Goal: Check status: Check status

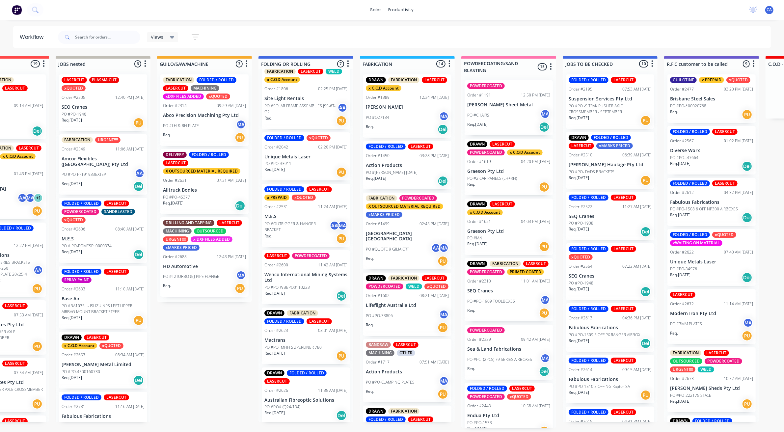
scroll to position [2, 161]
click at [305, 278] on p "Wenco International Mining Systems Ltd" at bounding box center [305, 277] width 83 height 11
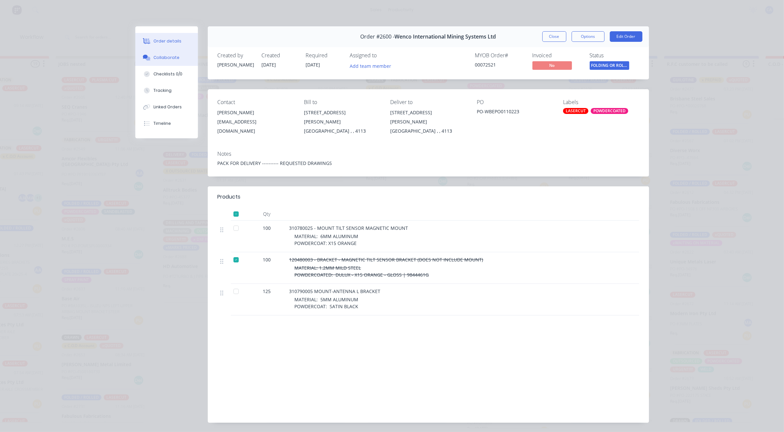
click at [166, 61] on button "Collaborate" at bounding box center [166, 57] width 63 height 16
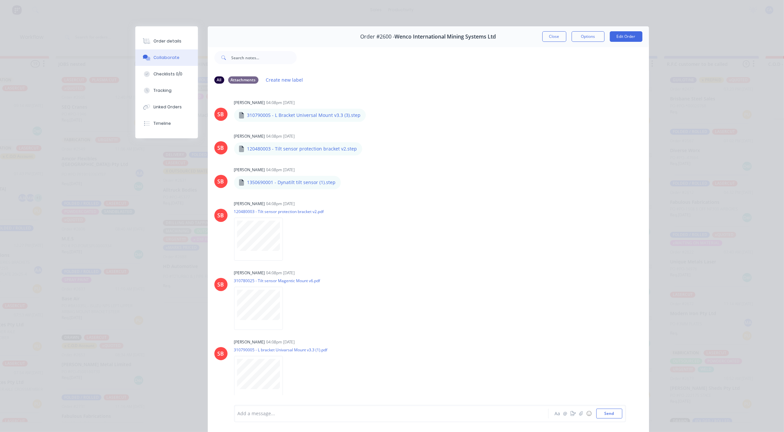
scroll to position [453, 0]
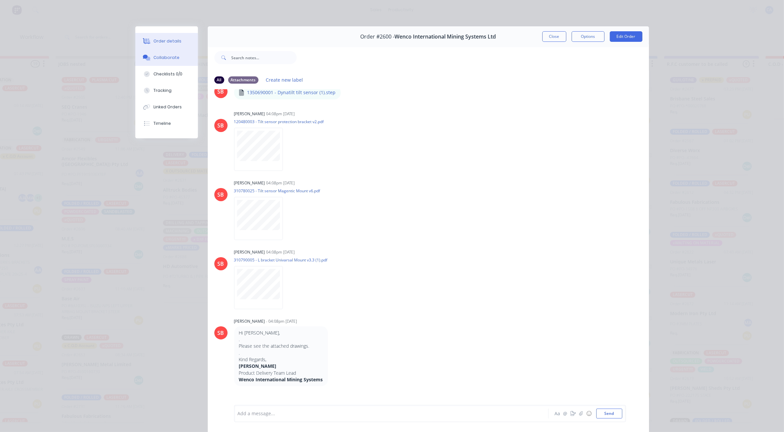
click at [172, 41] on div "Order details" at bounding box center [167, 41] width 28 height 6
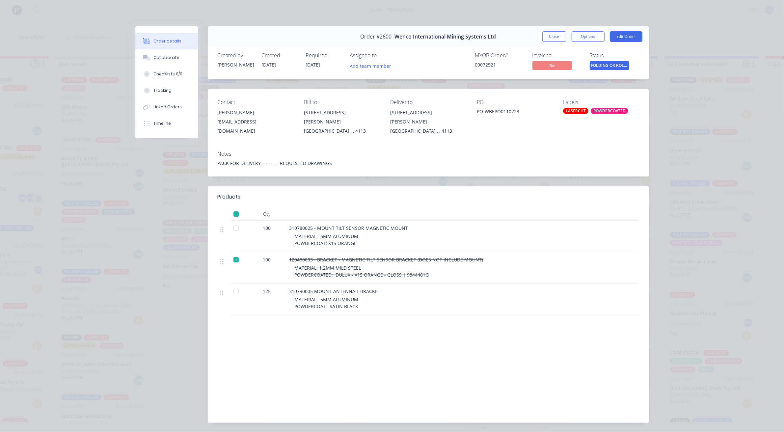
click at [542, 36] on button "Close" at bounding box center [554, 36] width 24 height 11
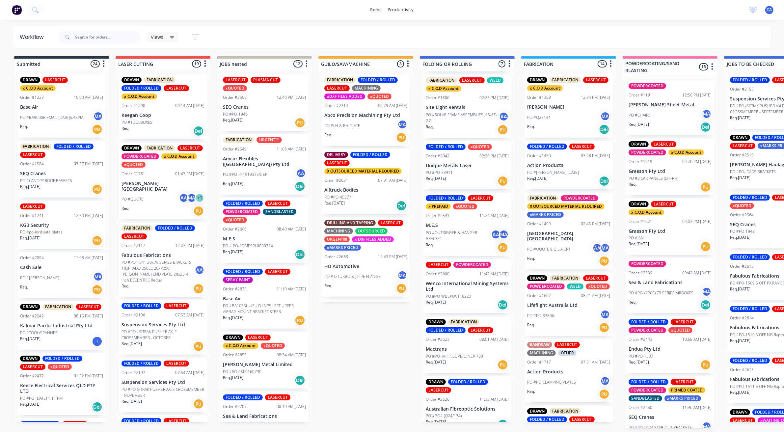
scroll to position [75, 0]
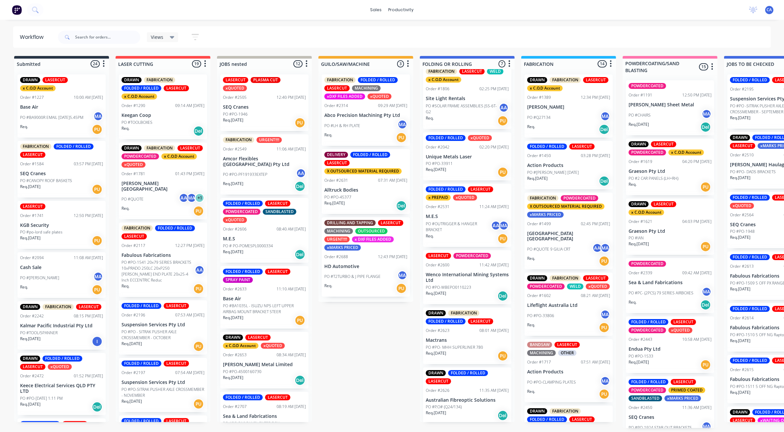
click at [460, 410] on div "Req. [DATE] Del" at bounding box center [467, 415] width 83 height 11
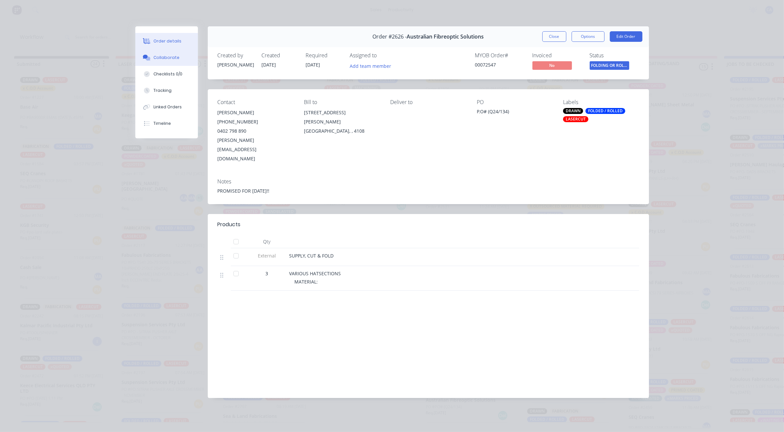
click at [174, 63] on button "Collaborate" at bounding box center [166, 57] width 63 height 16
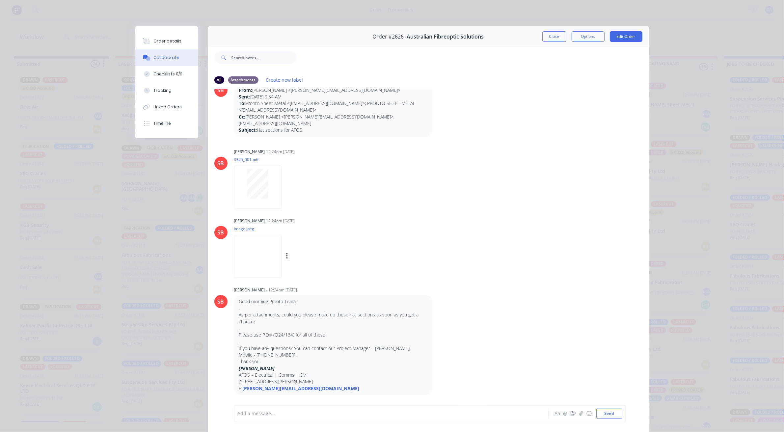
scroll to position [31, 0]
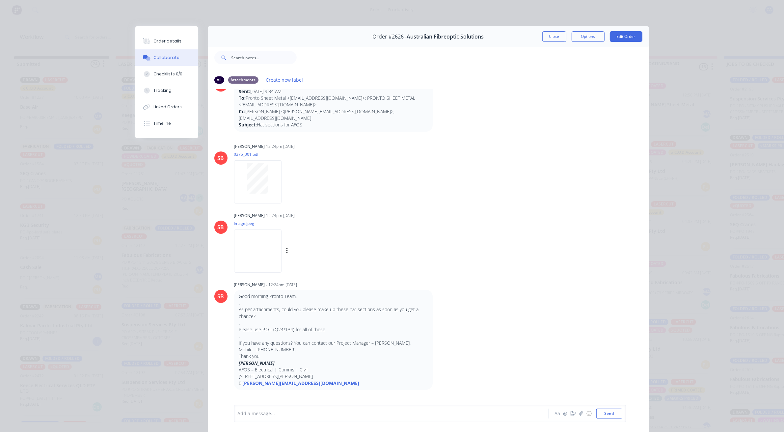
click at [257, 241] on img at bounding box center [257, 250] width 47 height 43
click at [554, 41] on button "Close" at bounding box center [554, 36] width 24 height 11
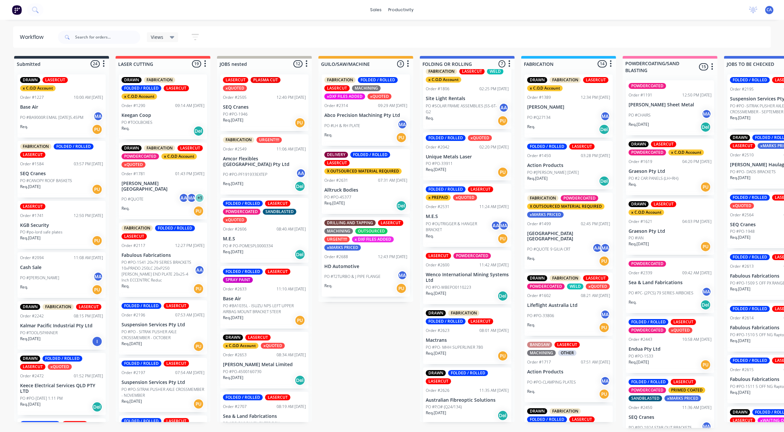
click at [458, 353] on div "Req. [DATE] PU" at bounding box center [467, 355] width 83 height 11
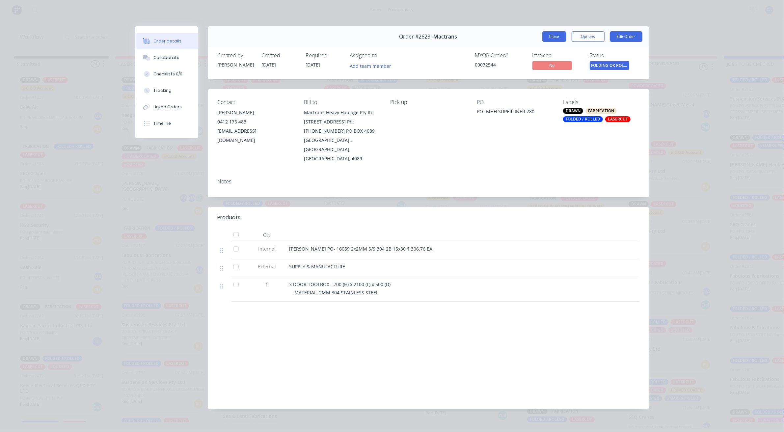
click at [557, 37] on button "Close" at bounding box center [554, 36] width 24 height 11
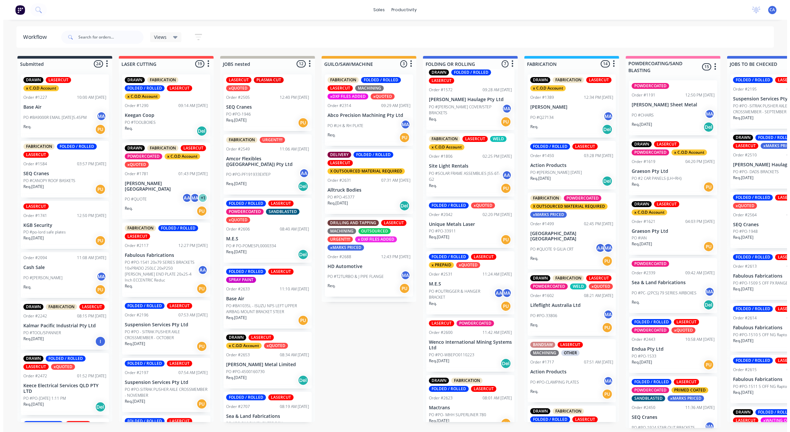
scroll to position [0, 0]
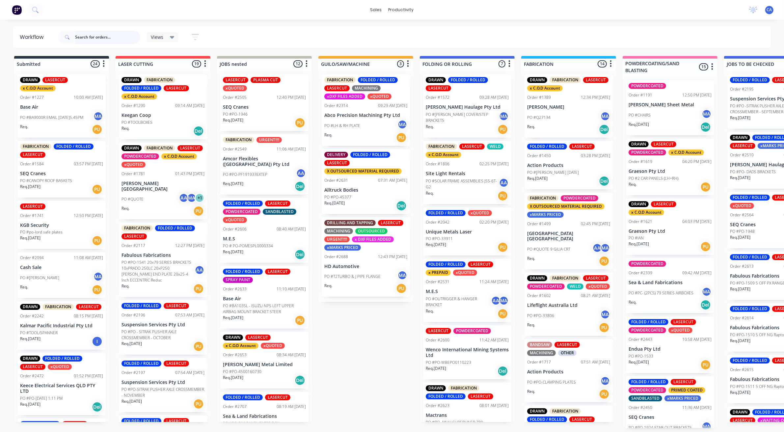
click at [94, 40] on input "text" at bounding box center [107, 37] width 65 height 13
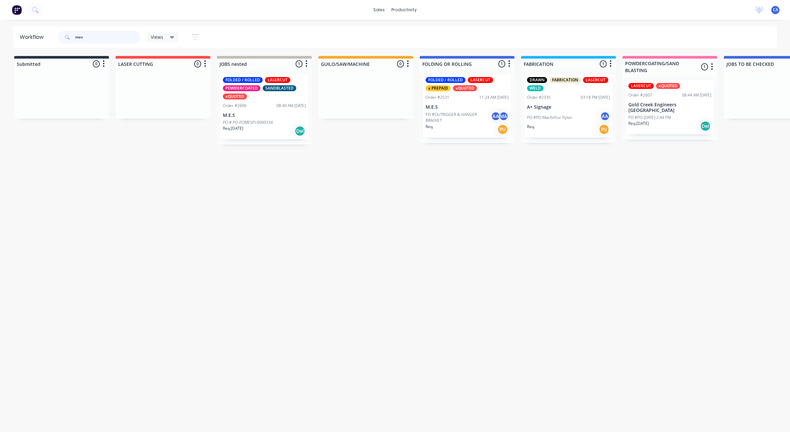
type input "mes"
click at [264, 120] on p "PO # PO-POMESPL0000334" at bounding box center [248, 123] width 50 height 6
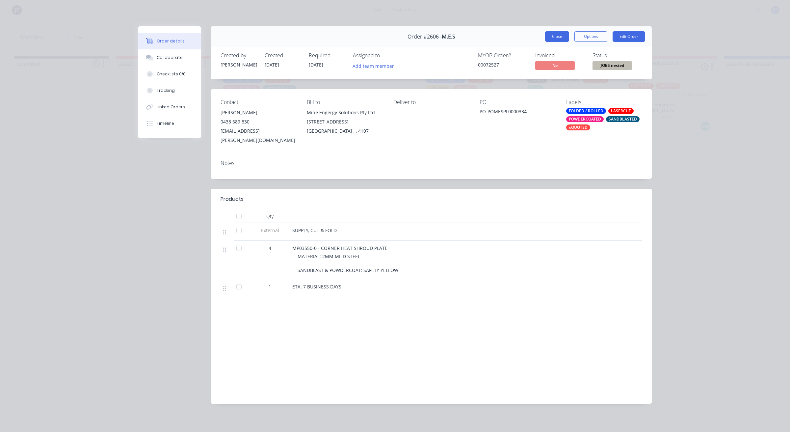
drag, startPoint x: 560, startPoint y: 29, endPoint x: 549, endPoint y: 38, distance: 14.2
click at [555, 32] on div "Order #2606 - M.E.S Close Options Edit Order" at bounding box center [431, 36] width 441 height 21
click at [549, 38] on button "Close" at bounding box center [557, 36] width 24 height 11
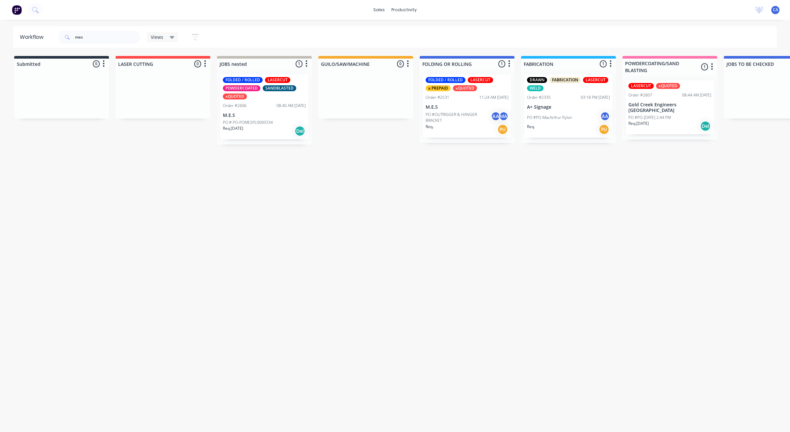
click at [448, 125] on div "Req. PU" at bounding box center [467, 129] width 83 height 11
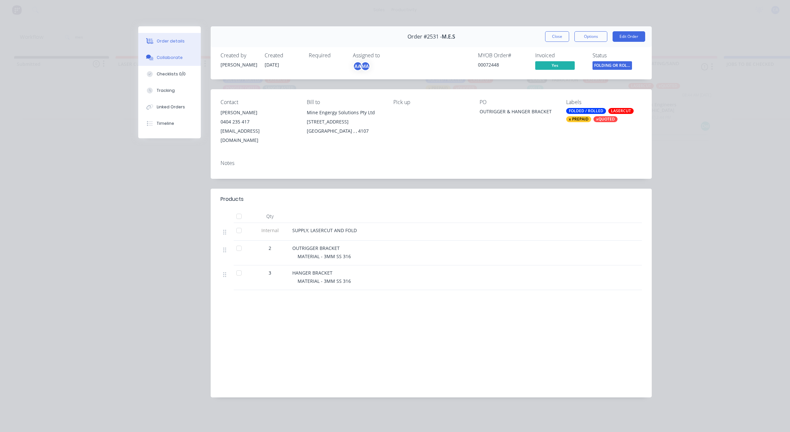
click at [173, 56] on div "Collaborate" at bounding box center [170, 58] width 26 height 6
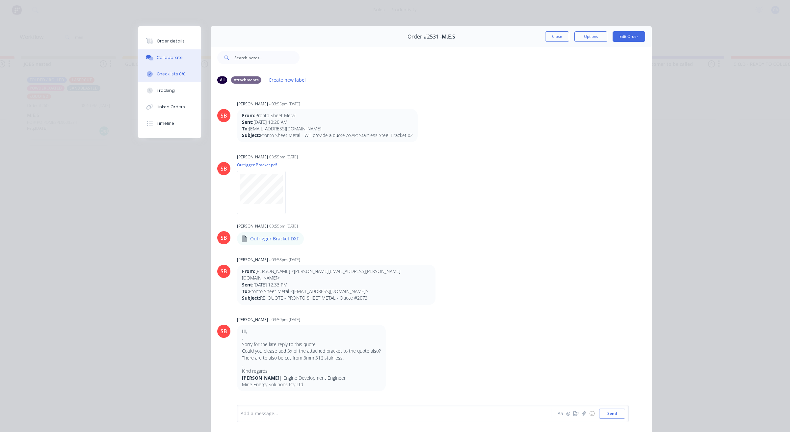
click at [169, 40] on div "Order details" at bounding box center [171, 41] width 28 height 6
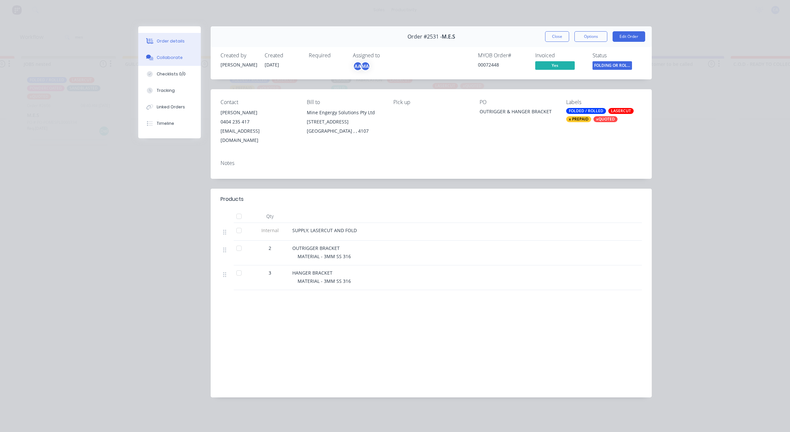
click at [178, 58] on div "Collaborate" at bounding box center [170, 58] width 26 height 6
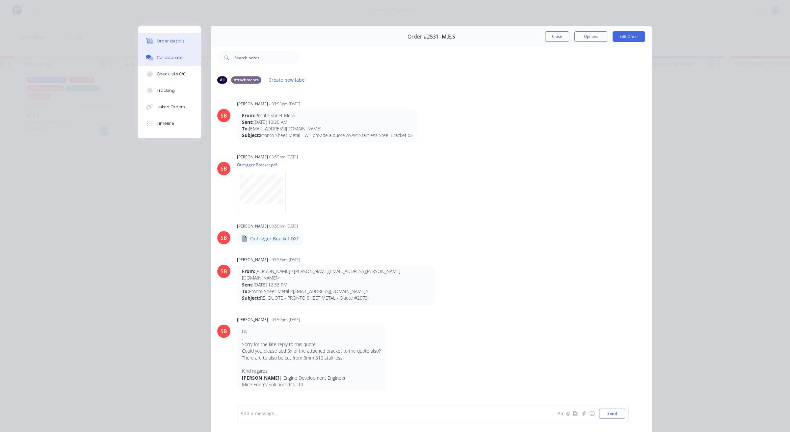
click at [154, 35] on button "Order details" at bounding box center [169, 41] width 63 height 16
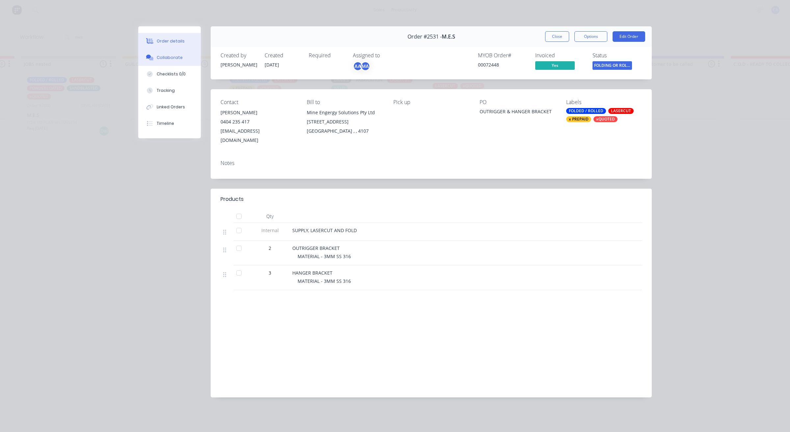
click at [164, 52] on button "Collaborate" at bounding box center [169, 57] width 63 height 16
